Goal: Task Accomplishment & Management: Use online tool/utility

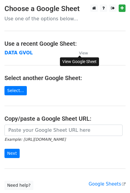
click at [79, 52] on small "View" at bounding box center [83, 53] width 9 height 4
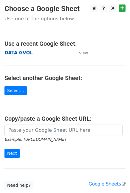
click at [16, 55] on strong "DATA GVOL" at bounding box center [18, 52] width 28 height 5
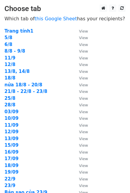
scroll to position [75, 0]
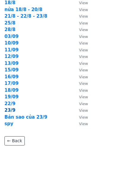
click at [11, 112] on strong "23/9" at bounding box center [9, 110] width 11 height 5
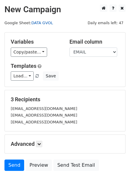
click at [36, 23] on link "DATA GVOL" at bounding box center [42, 23] width 22 height 4
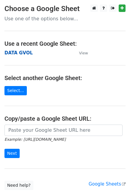
click at [24, 56] on strong "DATA GVOL" at bounding box center [18, 52] width 28 height 5
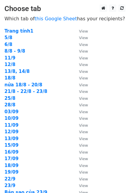
scroll to position [75, 0]
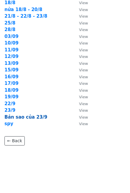
click at [11, 116] on strong "Bản sao của 23/9" at bounding box center [25, 116] width 43 height 5
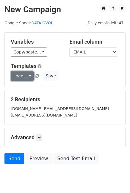
click at [27, 76] on link "Load..." at bounding box center [22, 75] width 23 height 9
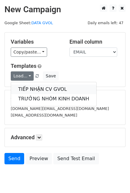
click at [33, 85] on link "TIẾP NHẬN CV GVOL" at bounding box center [53, 90] width 85 height 10
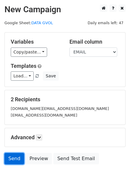
click at [9, 156] on link "Send" at bounding box center [14, 158] width 20 height 11
